Goal: Navigation & Orientation: Find specific page/section

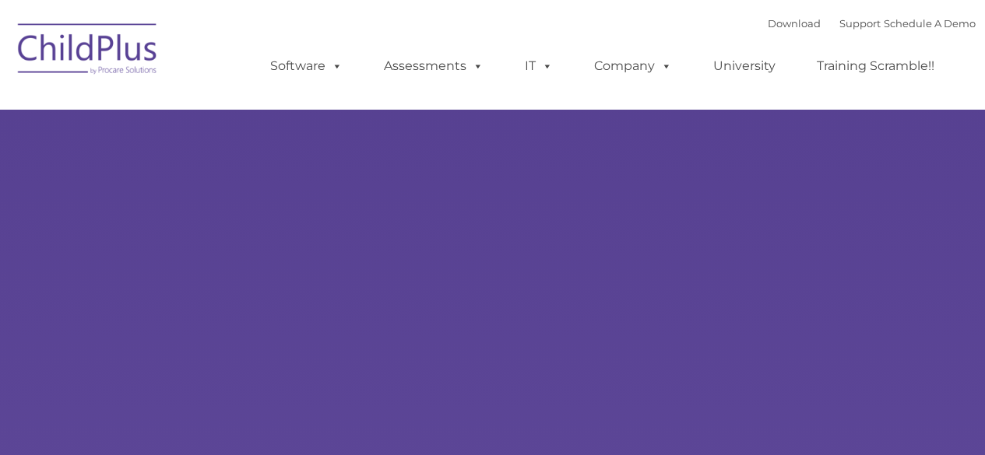
type input ""
select select "MEDIUM"
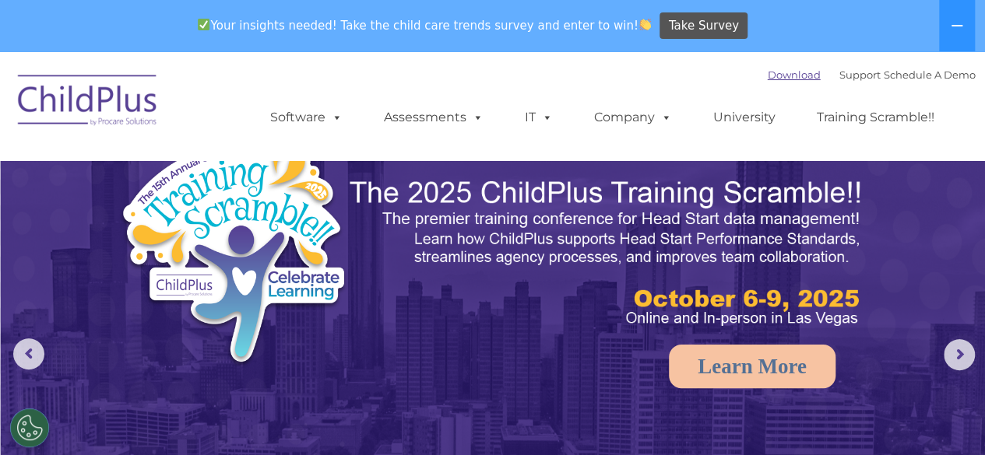
click at [786, 72] on link "Download" at bounding box center [794, 75] width 53 height 12
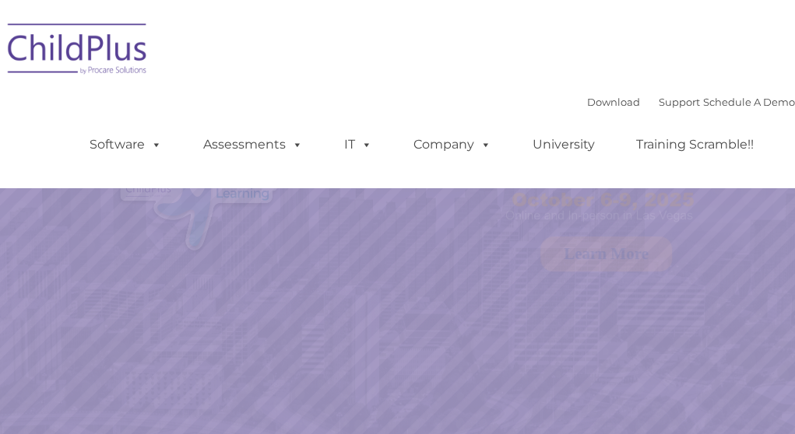
select select "MEDIUM"
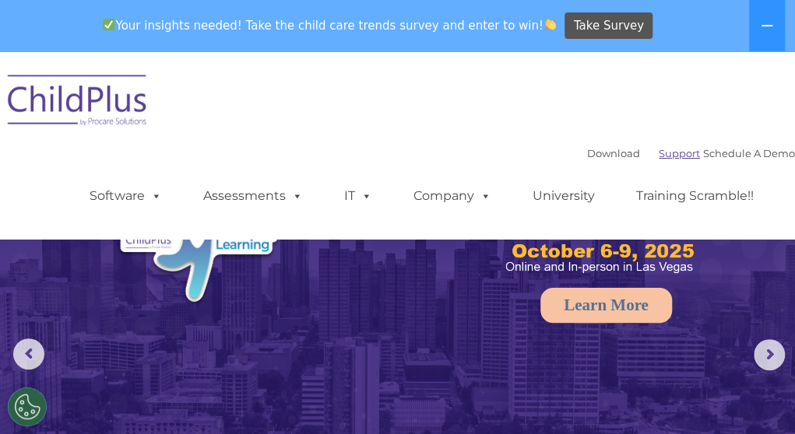
click at [659, 159] on link "Support" at bounding box center [679, 153] width 41 height 12
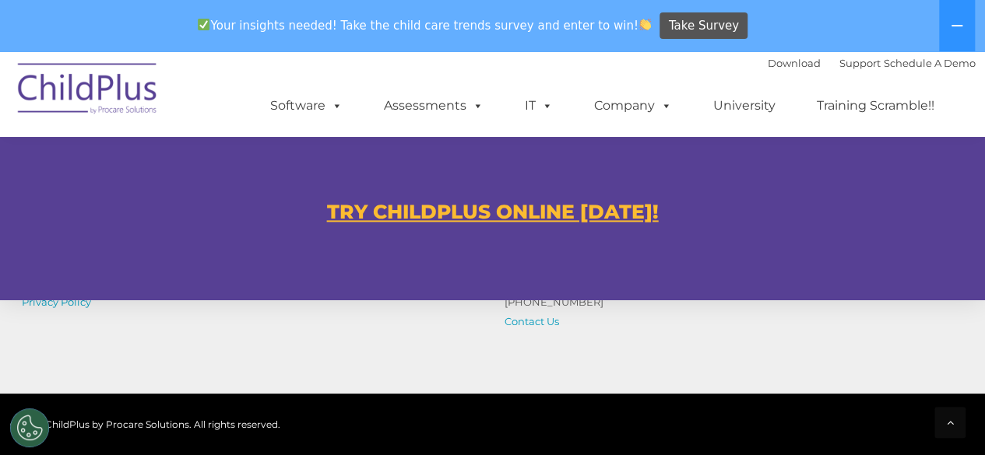
scroll to position [953, 0]
click at [571, 210] on u "TRY CHILDPLUS ONLINE [DATE]!" at bounding box center [493, 210] width 332 height 23
